Goal: Information Seeking & Learning: Learn about a topic

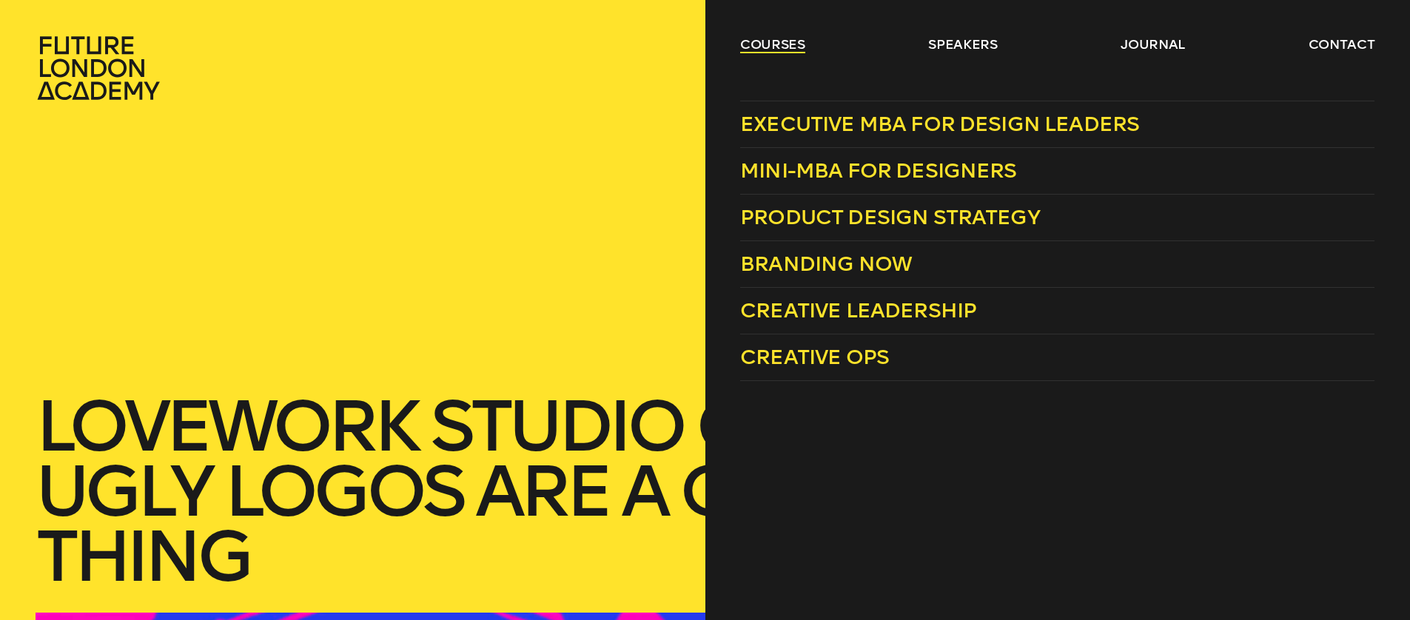
click at [763, 46] on link "courses" at bounding box center [772, 45] width 65 height 18
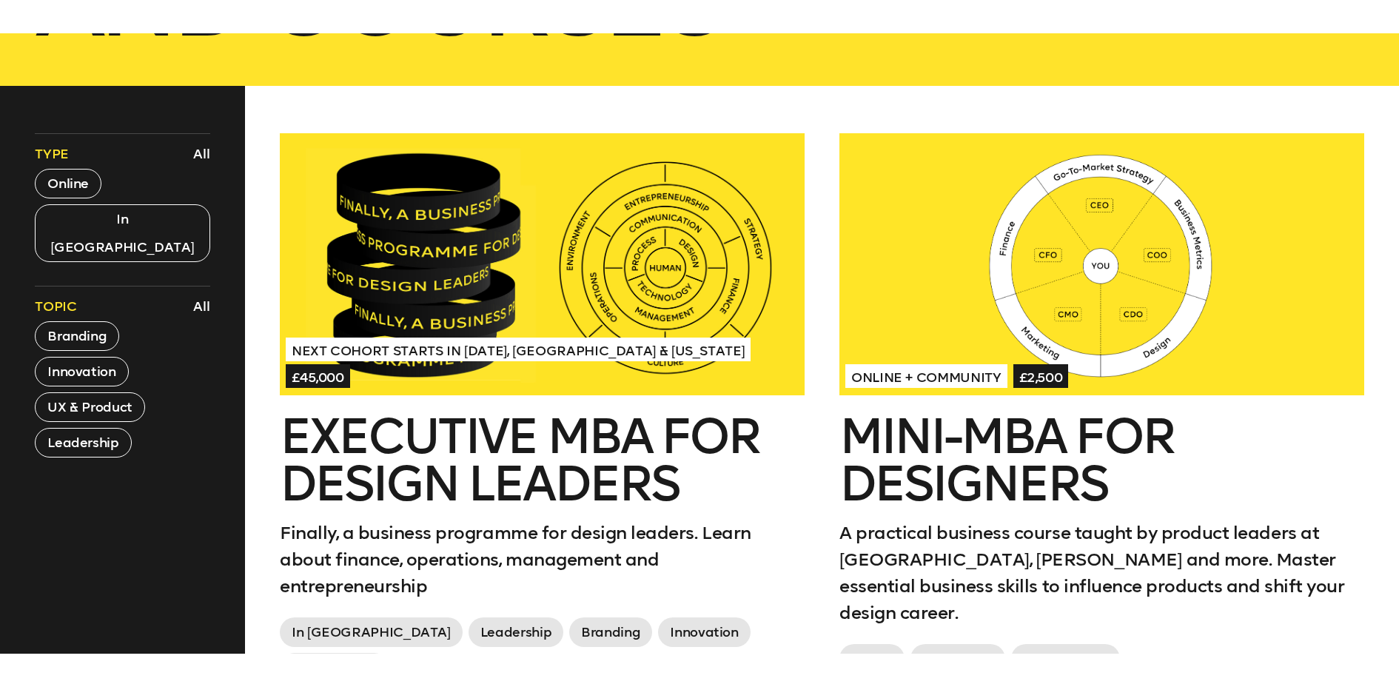
scroll to position [509, 0]
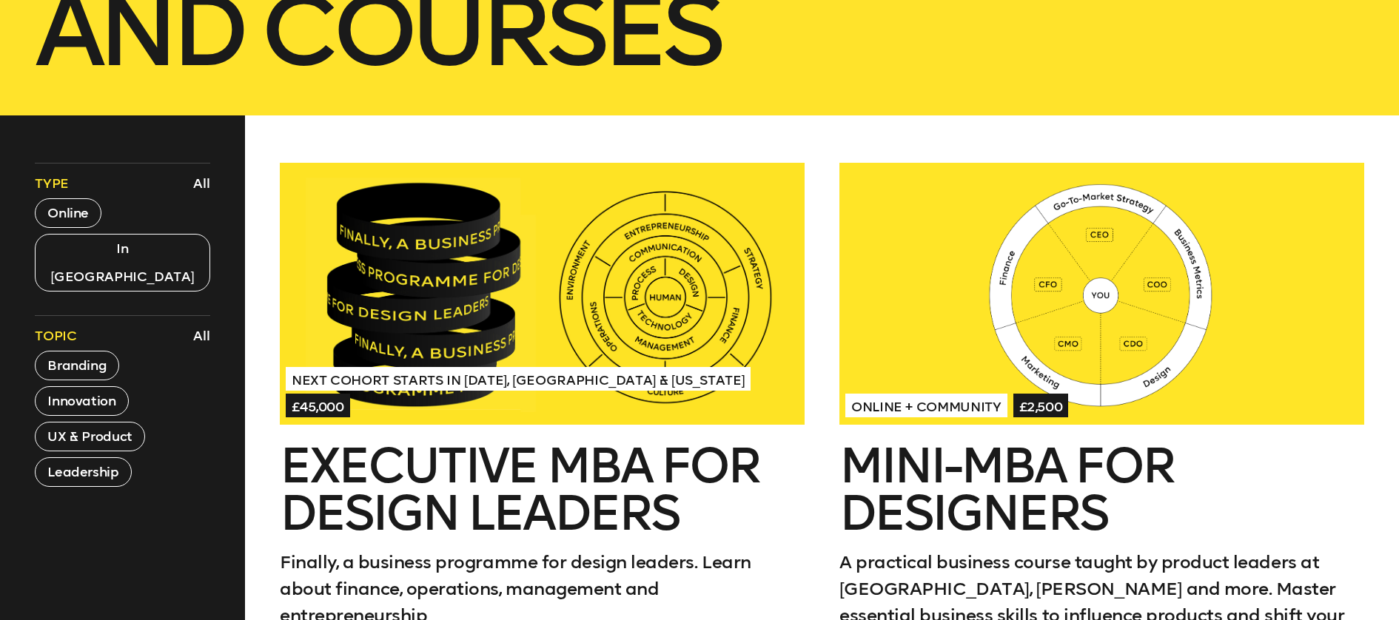
click at [721, 446] on h2 "Executive MBA for Design Leaders" at bounding box center [542, 490] width 525 height 95
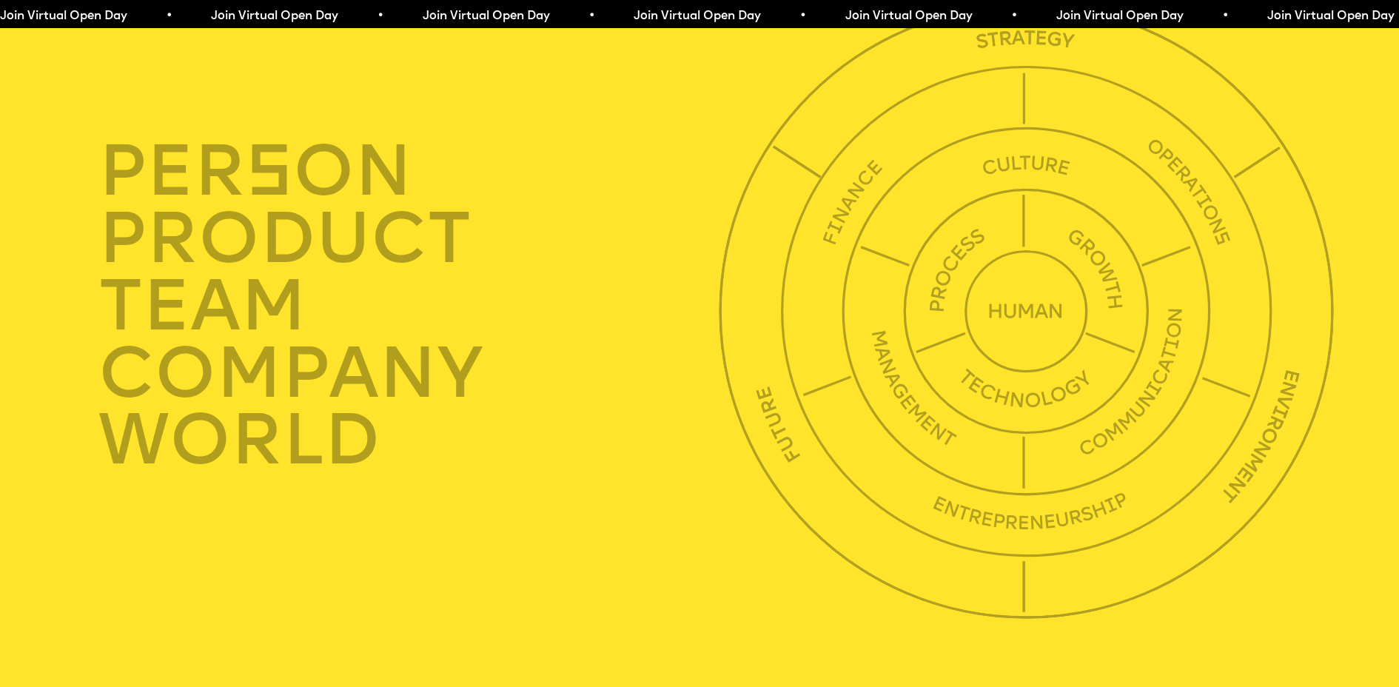
scroll to position [5010, 0]
